Goal: Navigation & Orientation: Find specific page/section

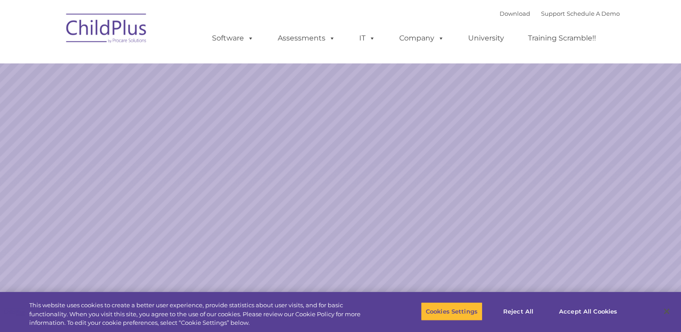
select select "MEDIUM"
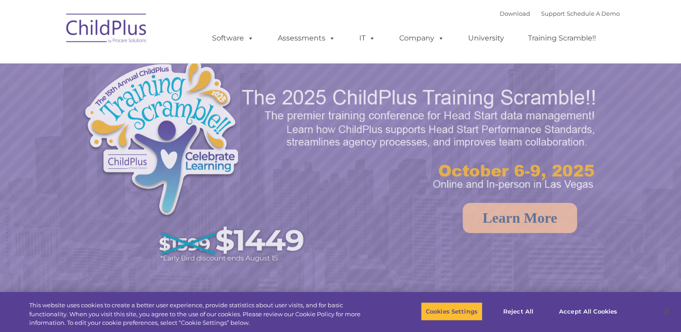
select select "MEDIUM"
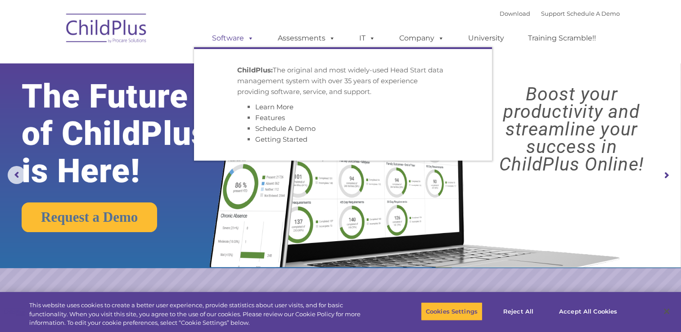
click at [242, 41] on link "Software" at bounding box center [233, 38] width 60 height 18
